Goal: Information Seeking & Learning: Learn about a topic

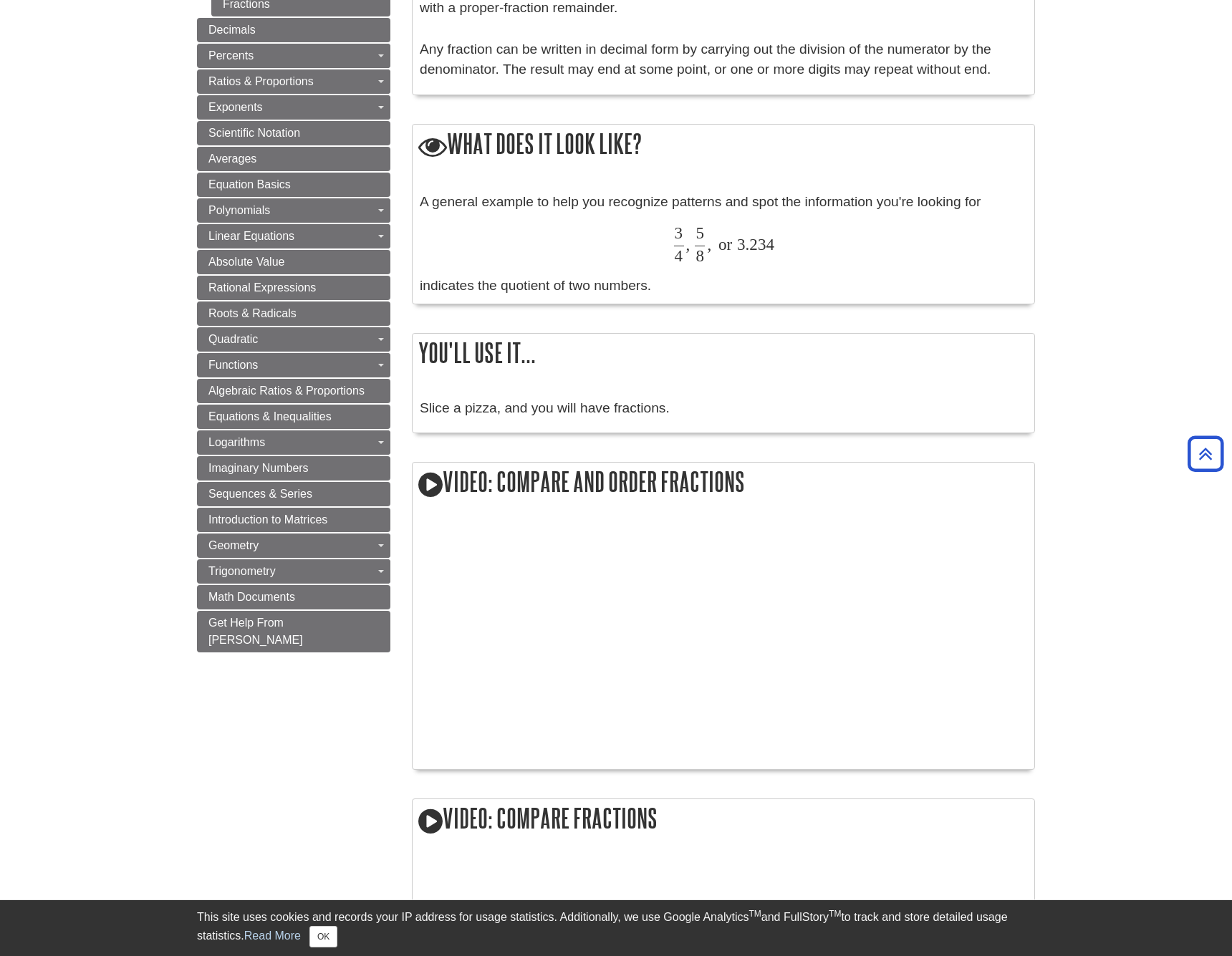
scroll to position [766, 0]
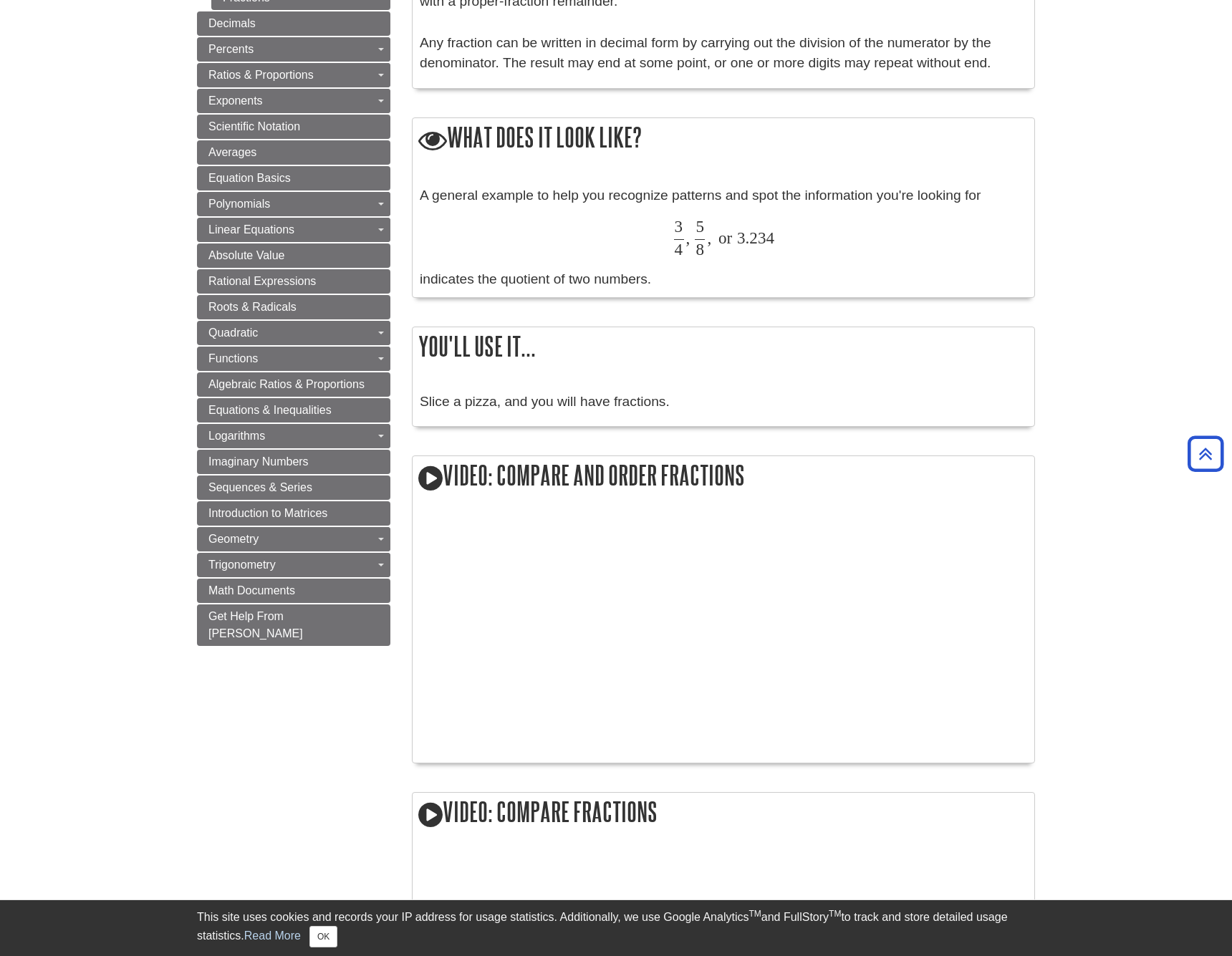
click at [437, 466] on icon at bounding box center [430, 478] width 25 height 29
click at [433, 472] on icon at bounding box center [430, 478] width 25 height 29
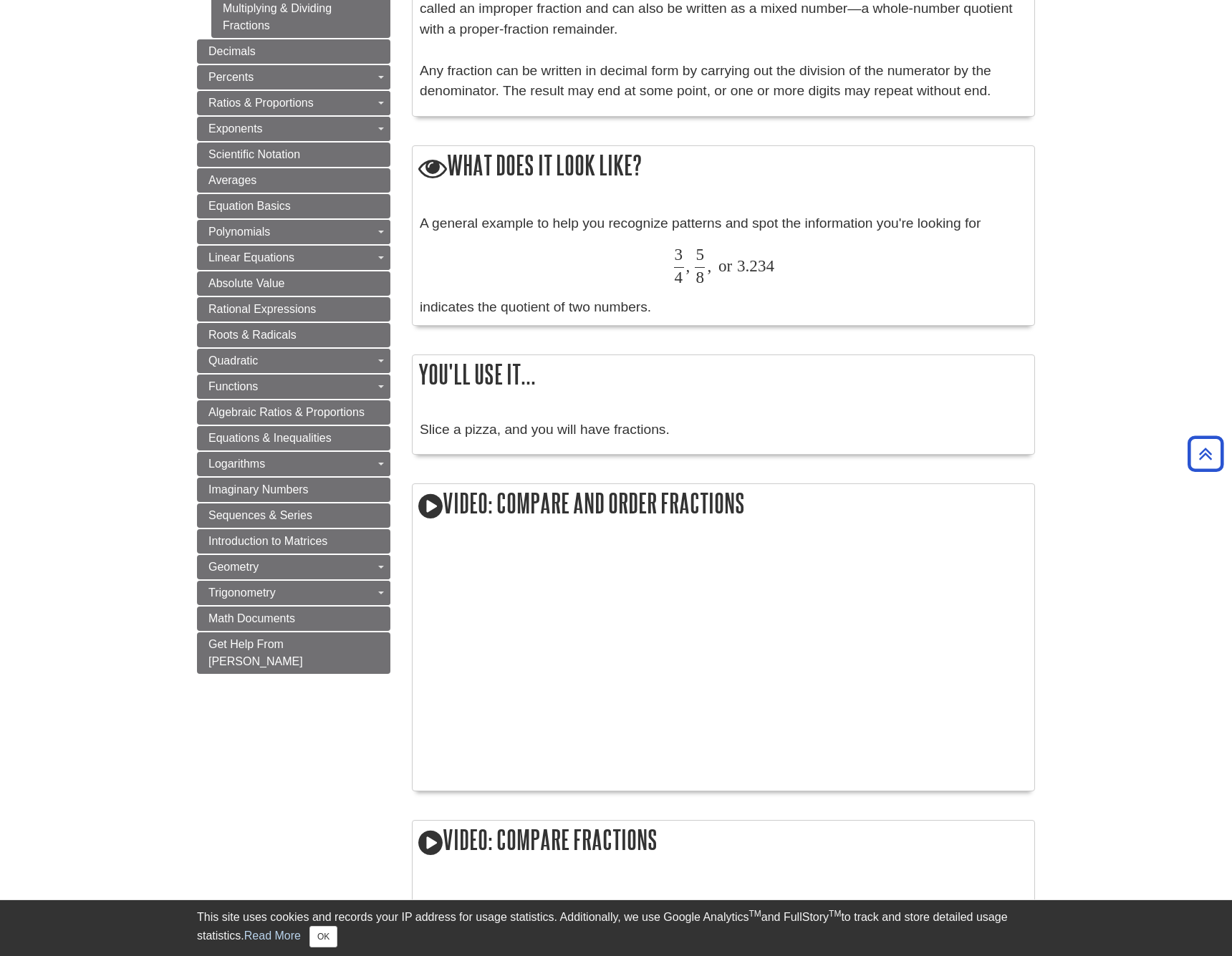
scroll to position [740, 0]
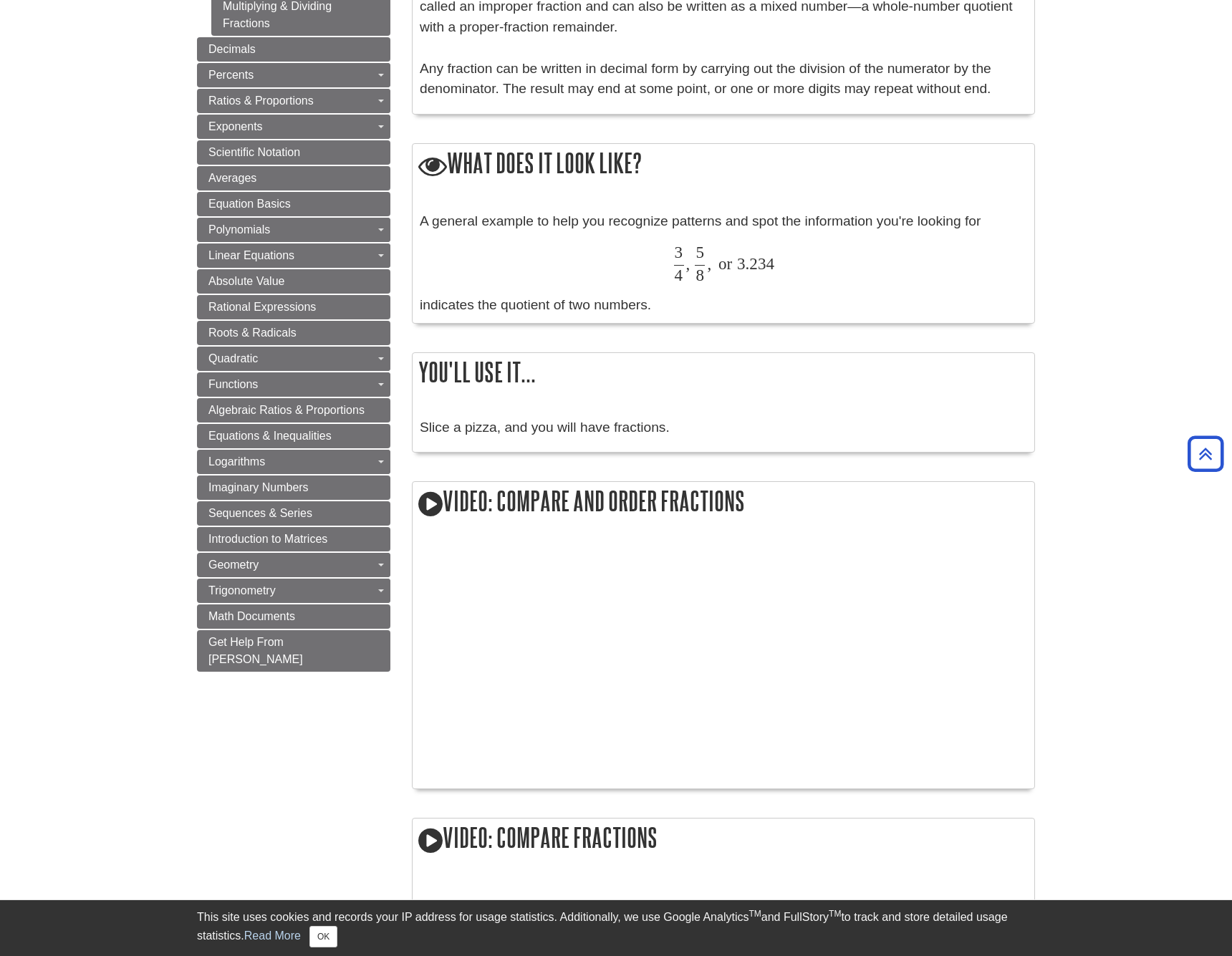
click at [428, 492] on icon at bounding box center [430, 505] width 25 height 29
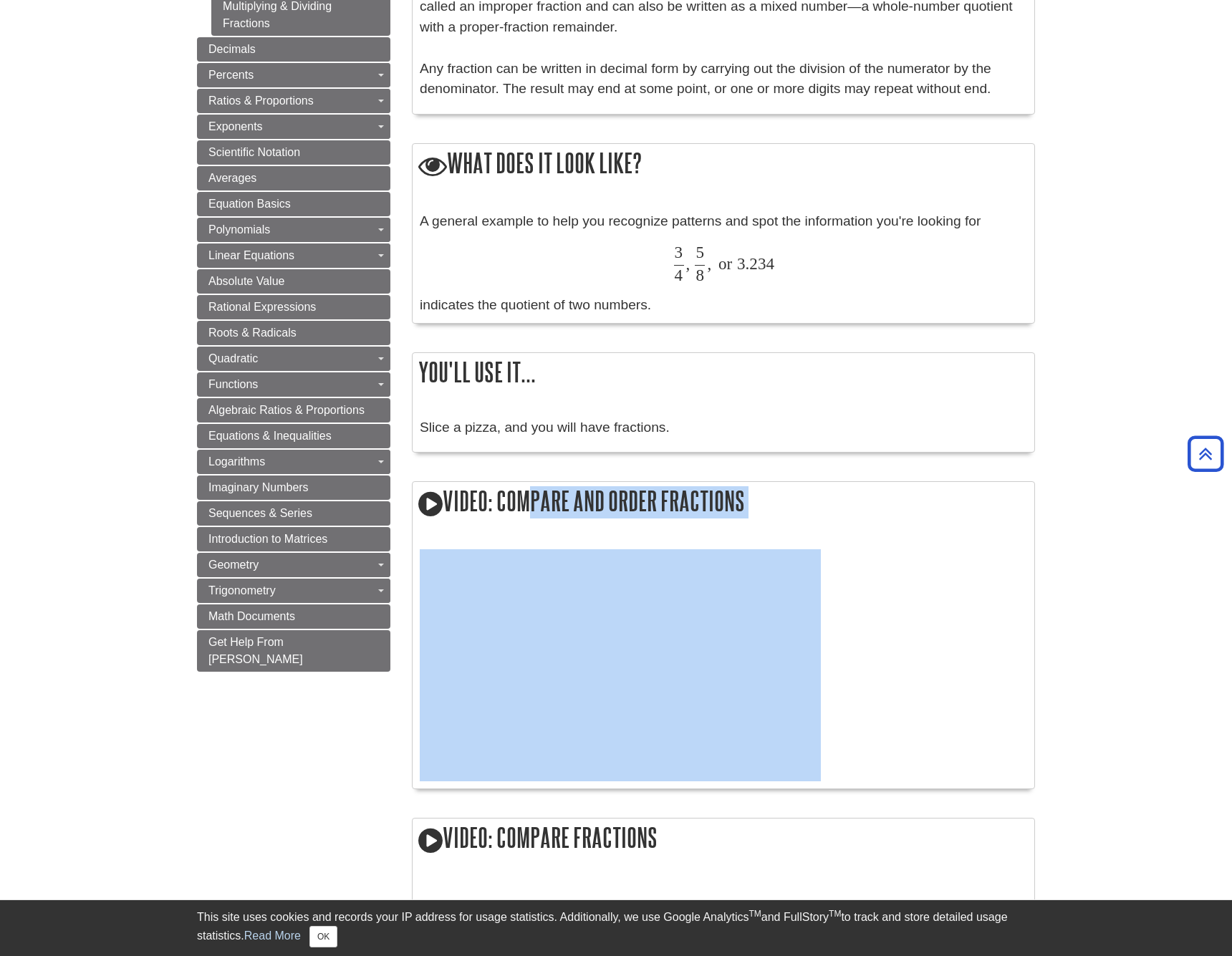
drag, startPoint x: 510, startPoint y: 498, endPoint x: 502, endPoint y: 525, distance: 28.2
click at [503, 517] on div "Video: Compare and Order Fractions" at bounding box center [723, 635] width 623 height 308
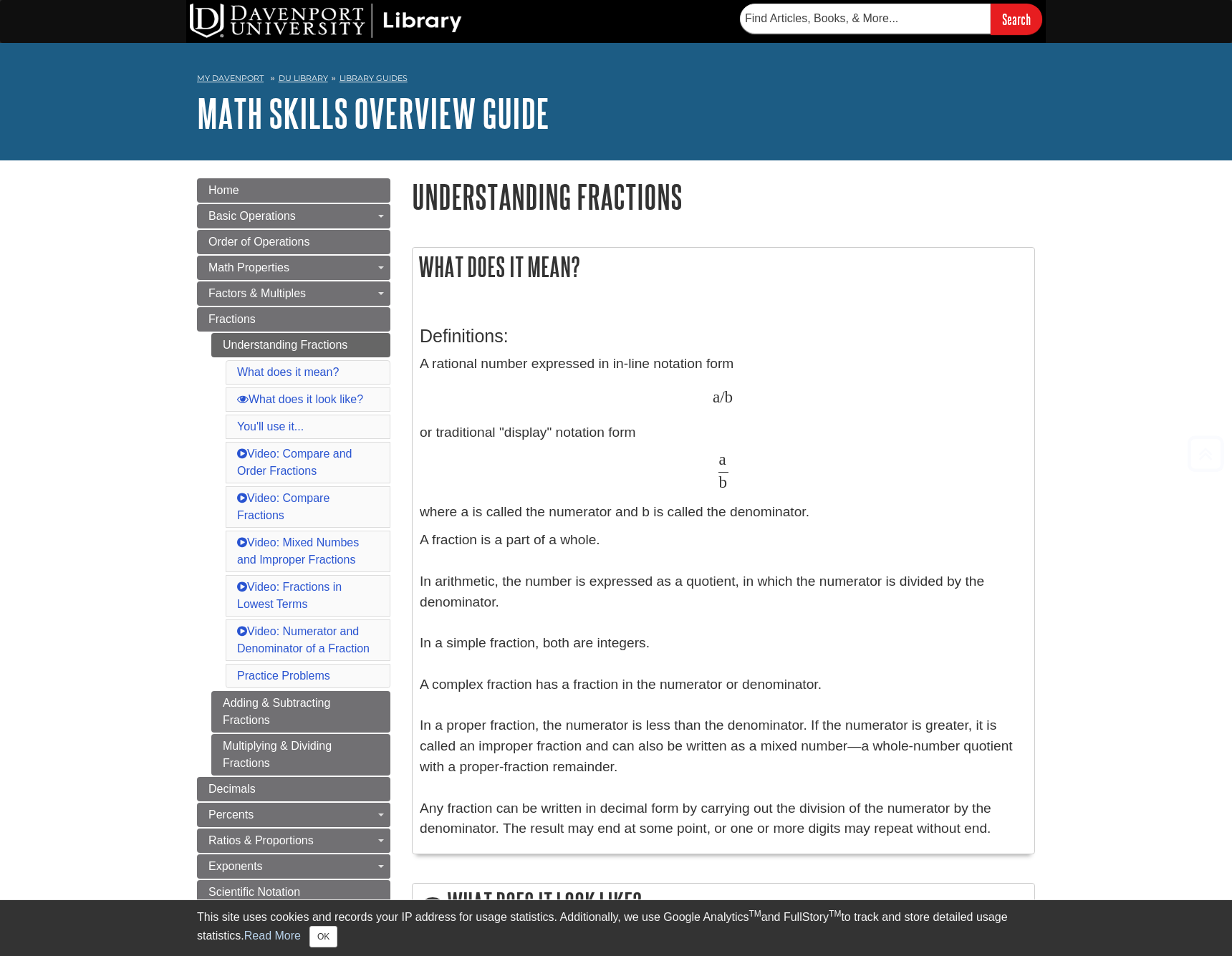
scroll to position [0, 0]
click at [285, 454] on link "Video: Compare and Order Fractions" at bounding box center [294, 462] width 114 height 29
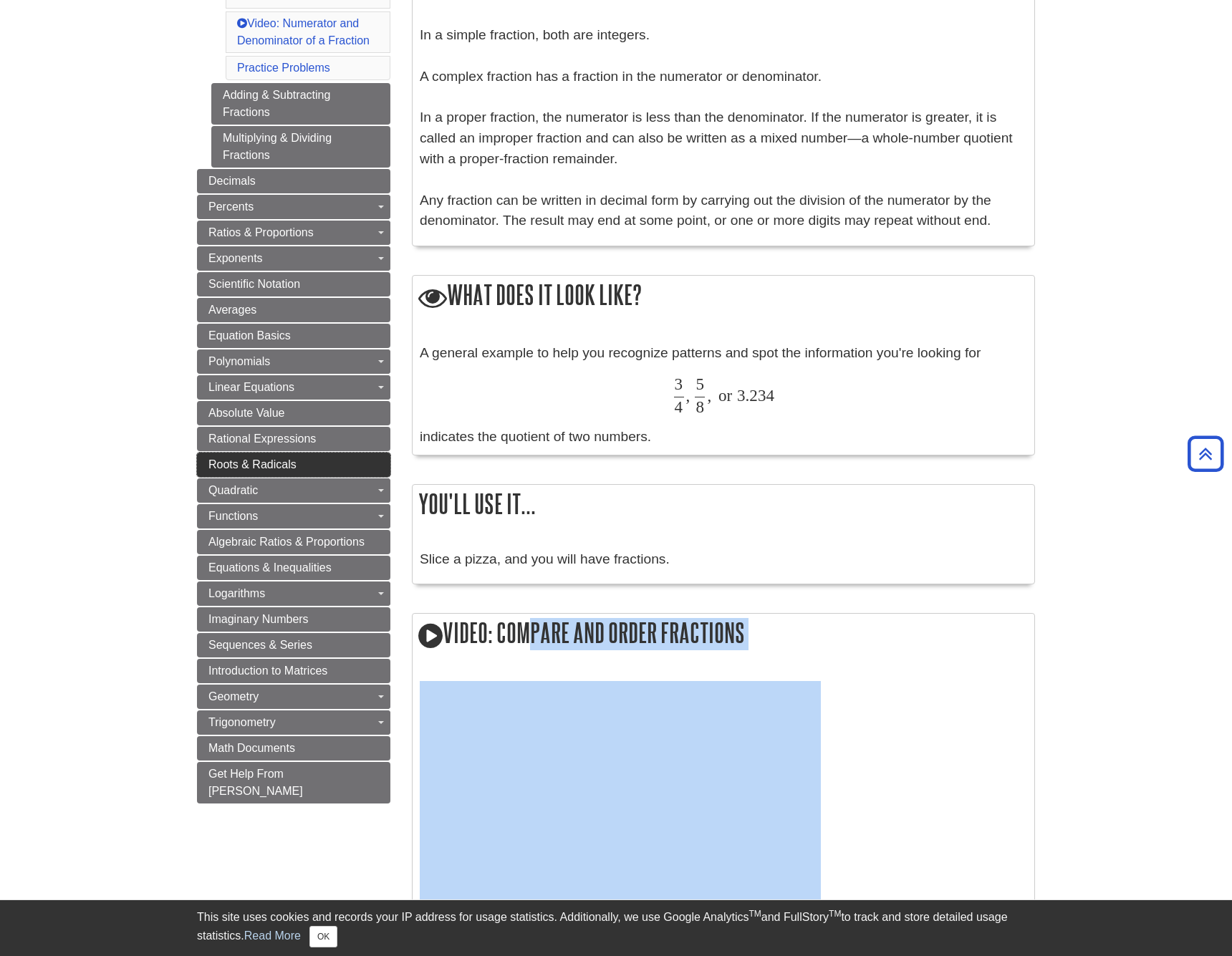
scroll to position [592, 1]
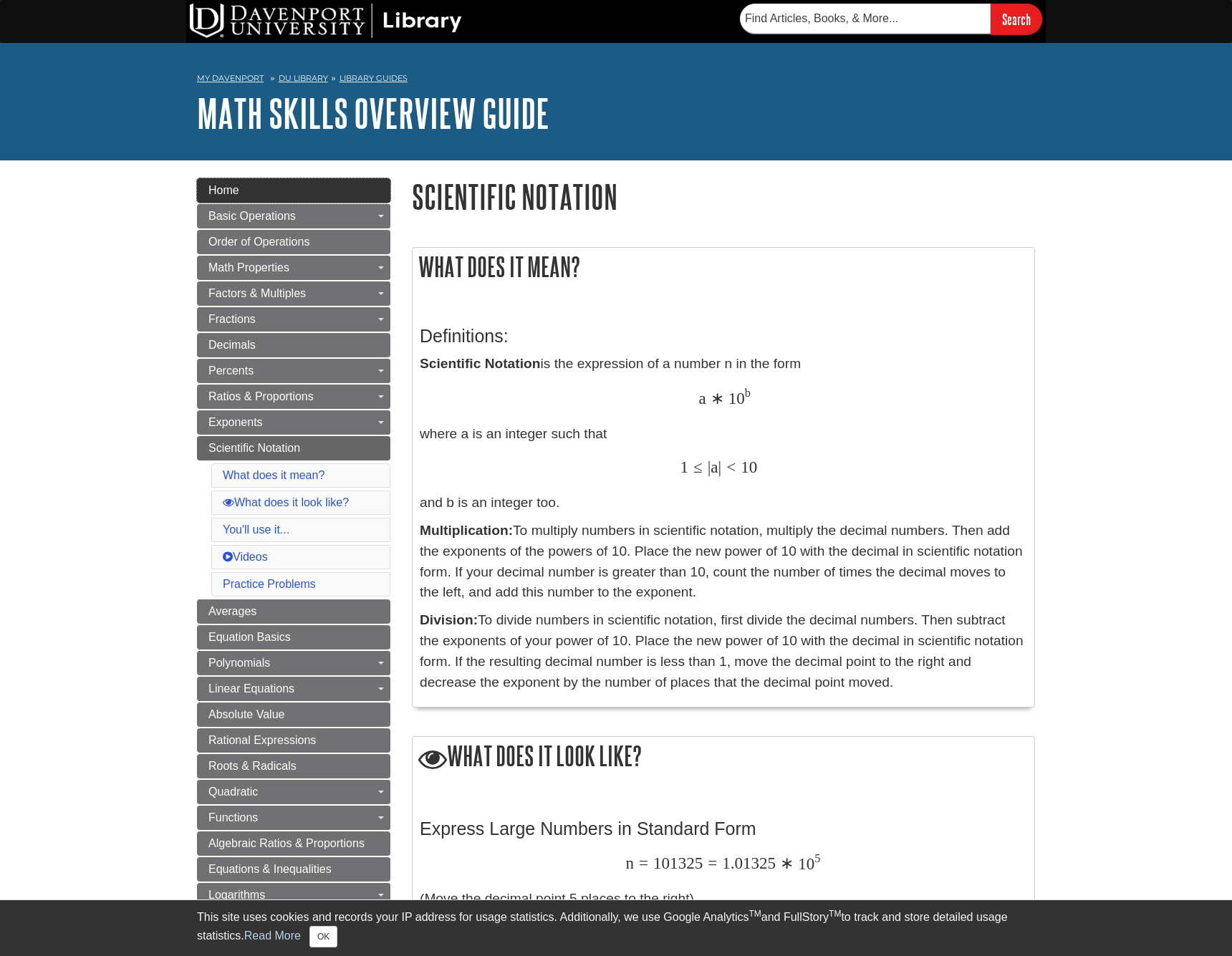
scroll to position [0, 1]
click at [257, 193] on link "Home" at bounding box center [293, 190] width 193 height 25
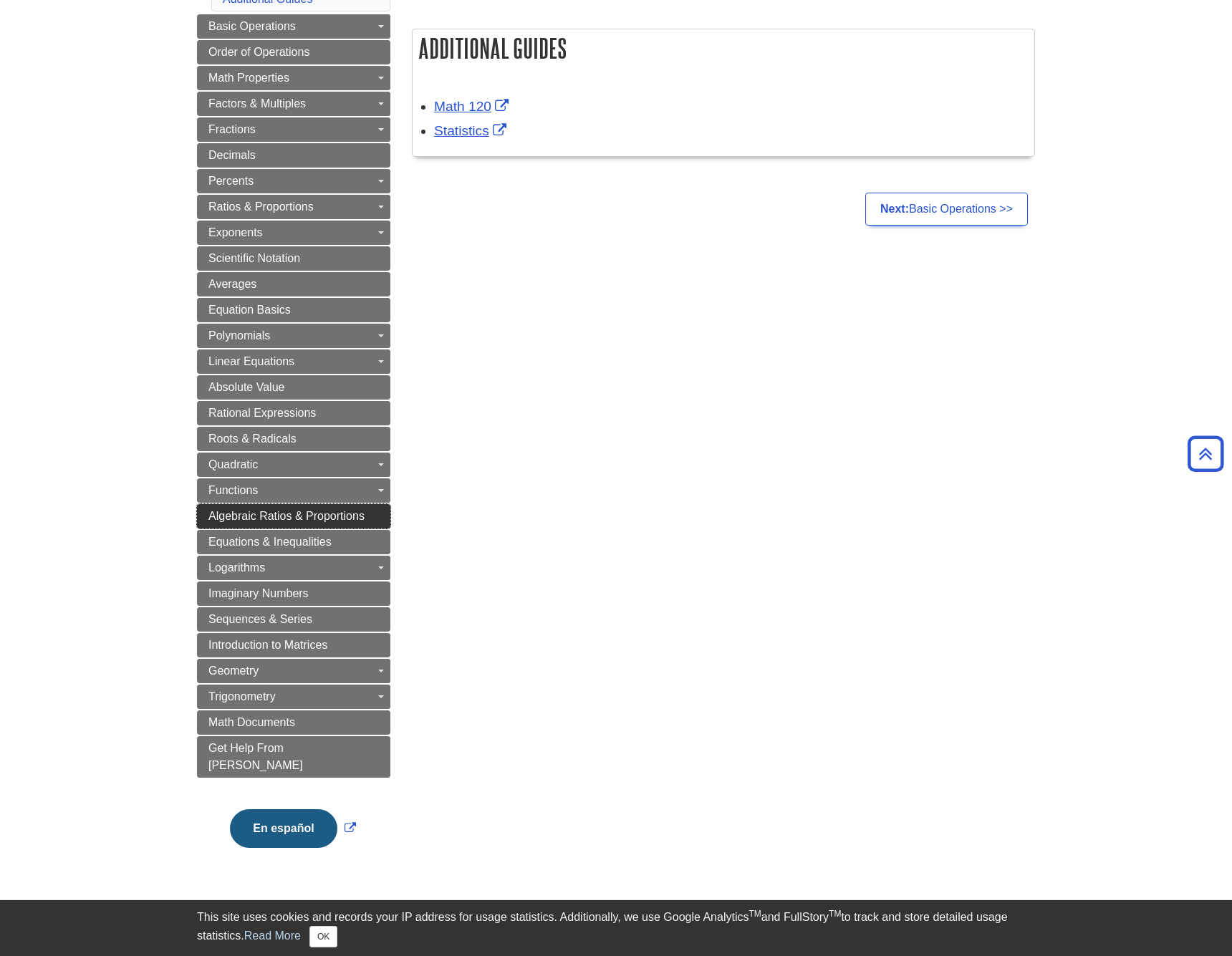
scroll to position [220, 0]
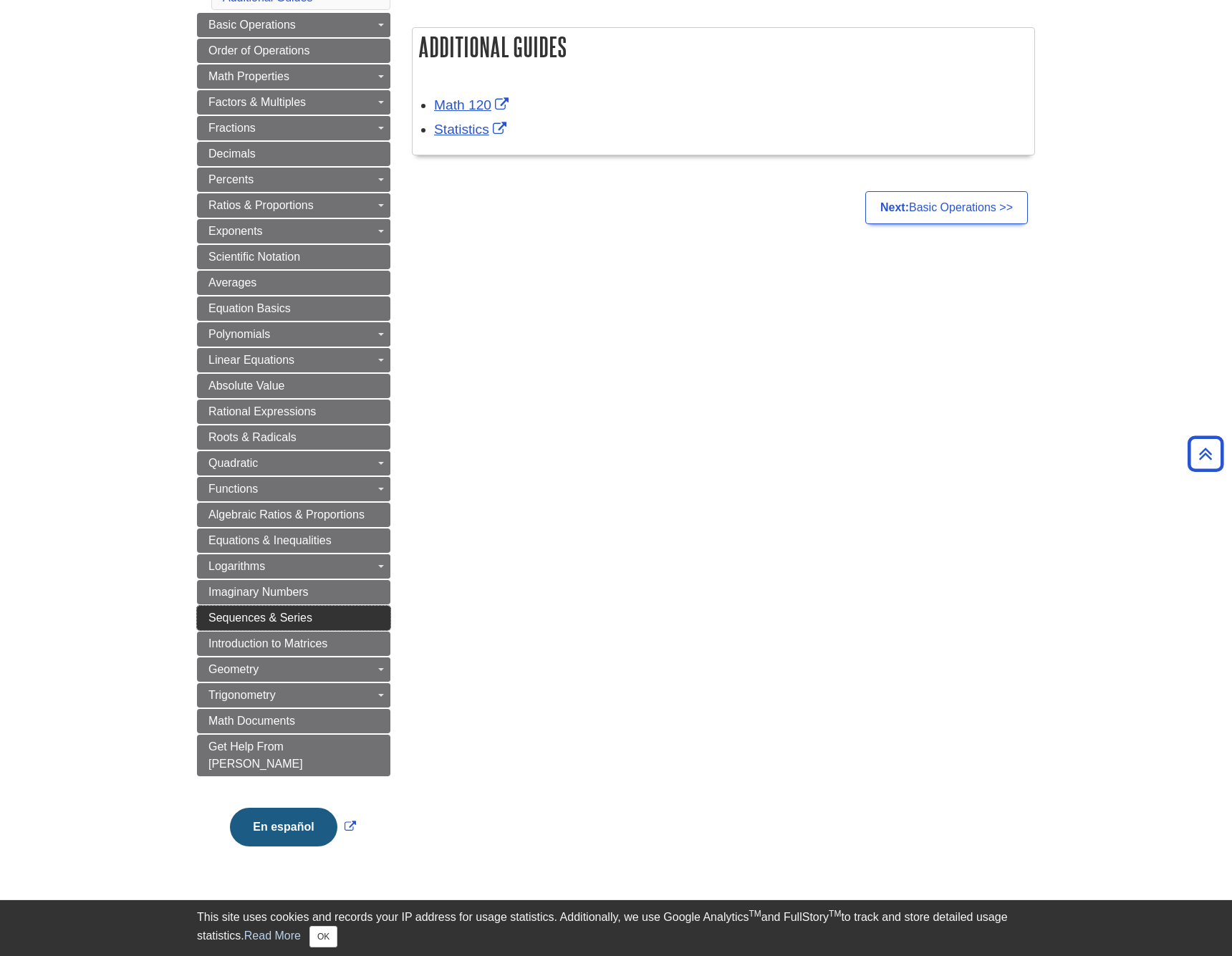
click at [298, 621] on span "Sequences & Series" at bounding box center [260, 617] width 104 height 12
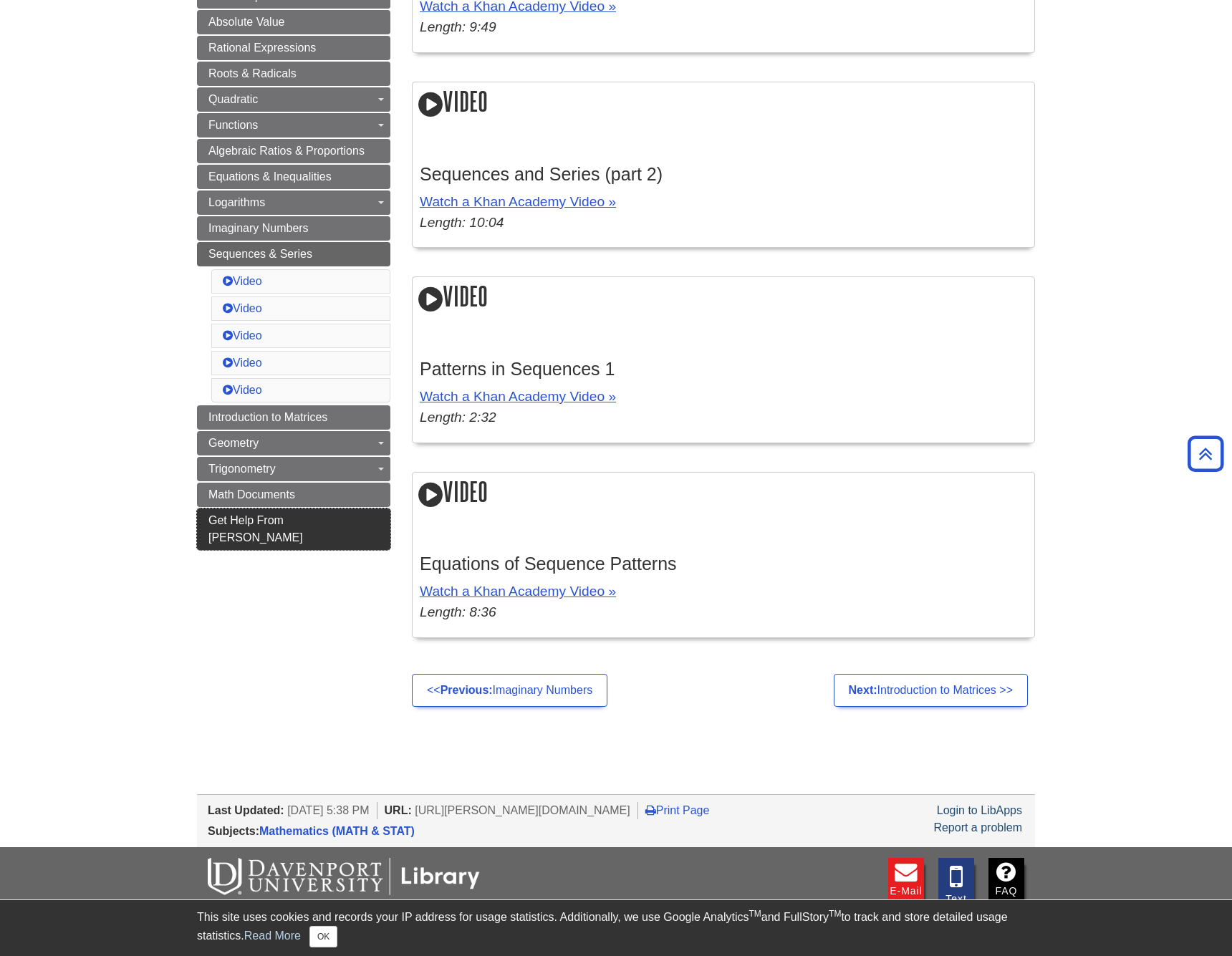
scroll to position [555, 1]
click at [250, 524] on span "Get Help From [PERSON_NAME]" at bounding box center [255, 528] width 95 height 29
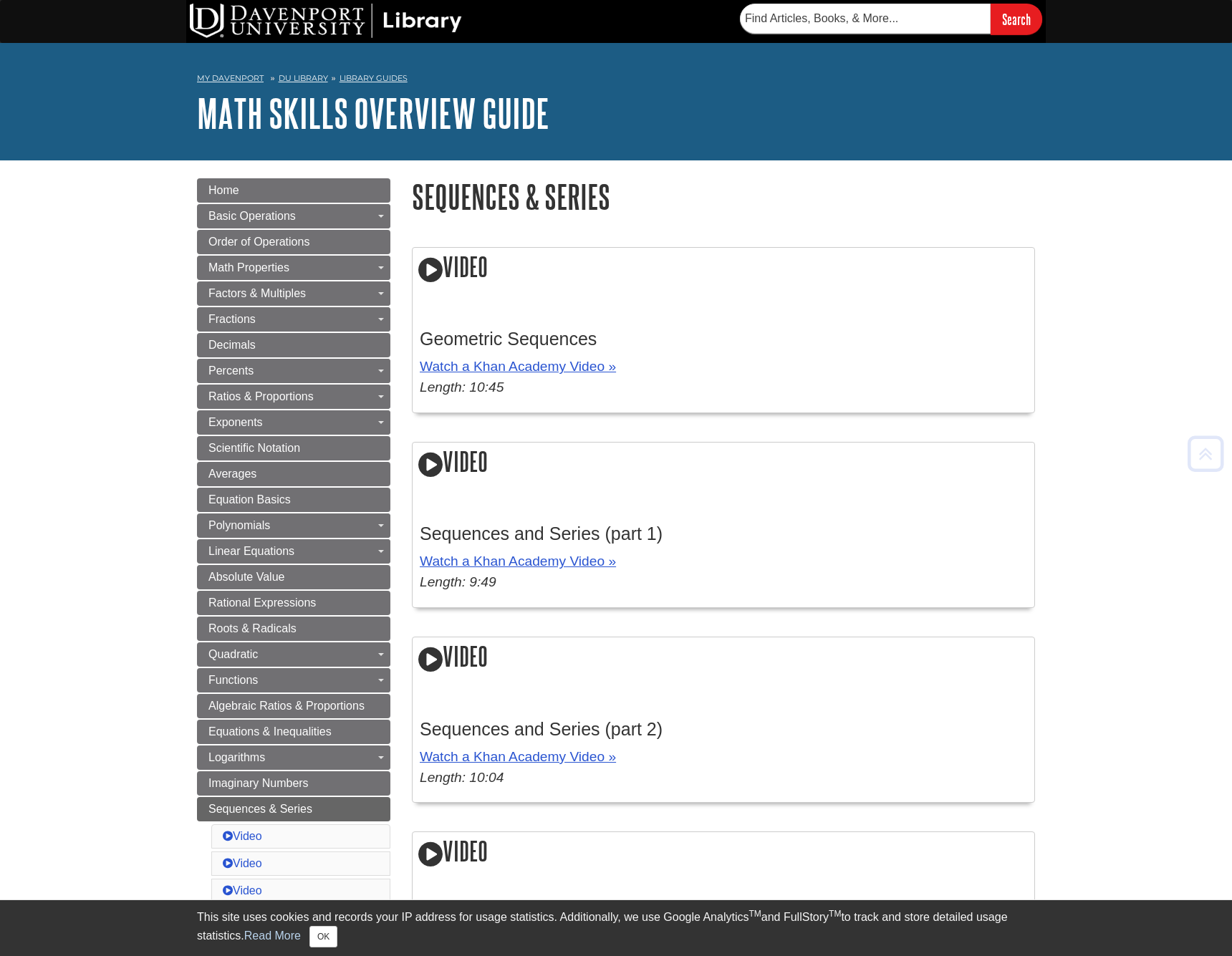
scroll to position [0, 0]
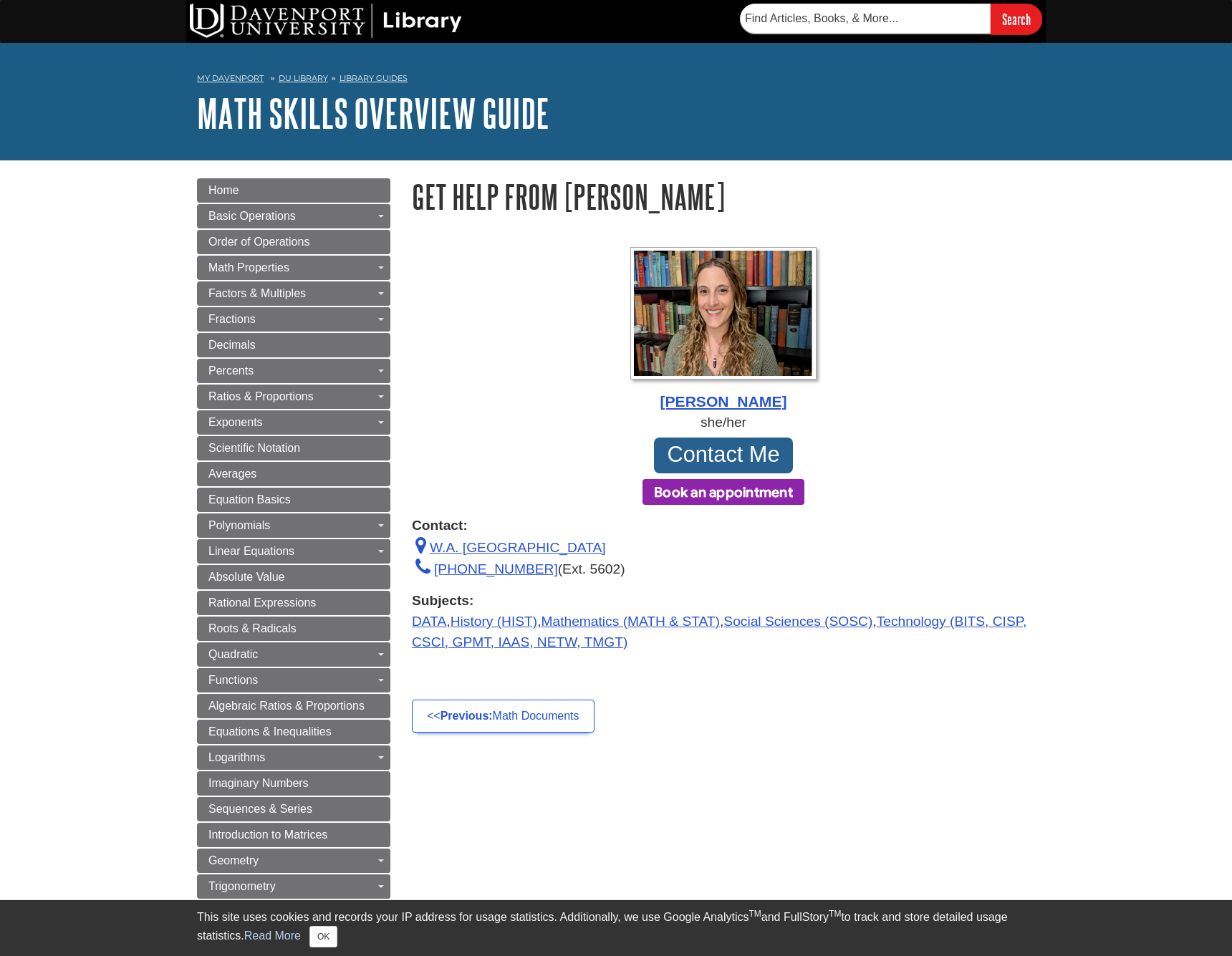
click at [719, 494] on button "Book an appointment" at bounding box center [724, 492] width 162 height 25
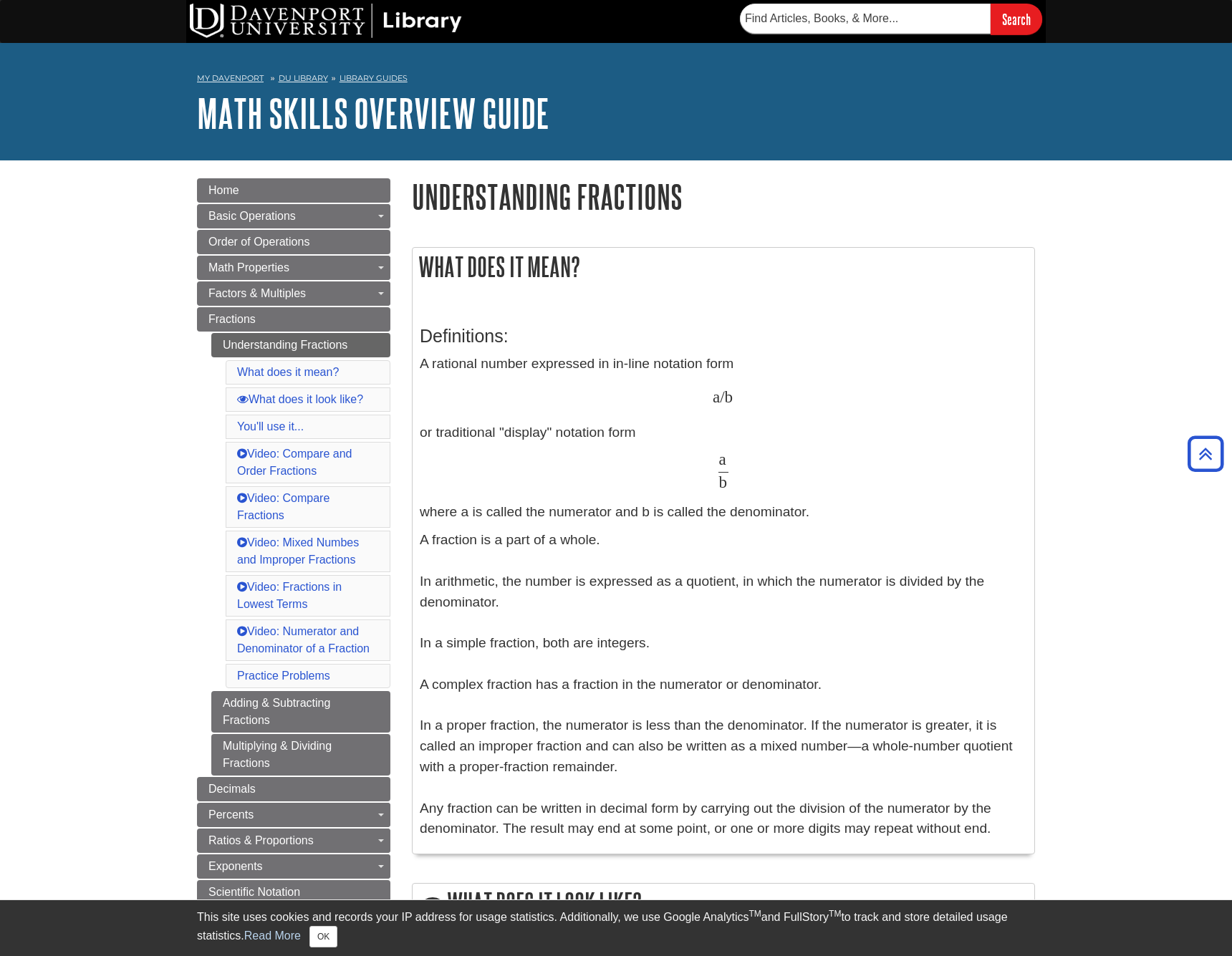
scroll to position [1210, 0]
